Goal: Check status

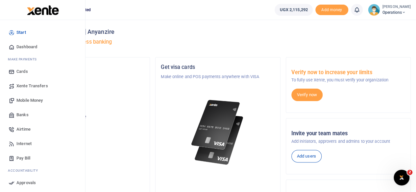
click at [25, 47] on span "Dashboard" at bounding box center [26, 47] width 21 height 7
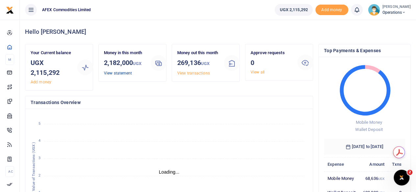
scroll to position [5, 5]
click at [128, 72] on link "View statement" at bounding box center [118, 73] width 28 height 5
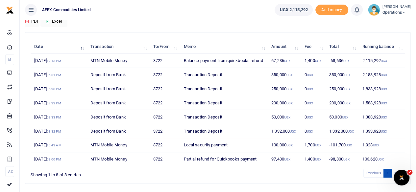
scroll to position [62, 0]
